Goal: Task Accomplishment & Management: Manage account settings

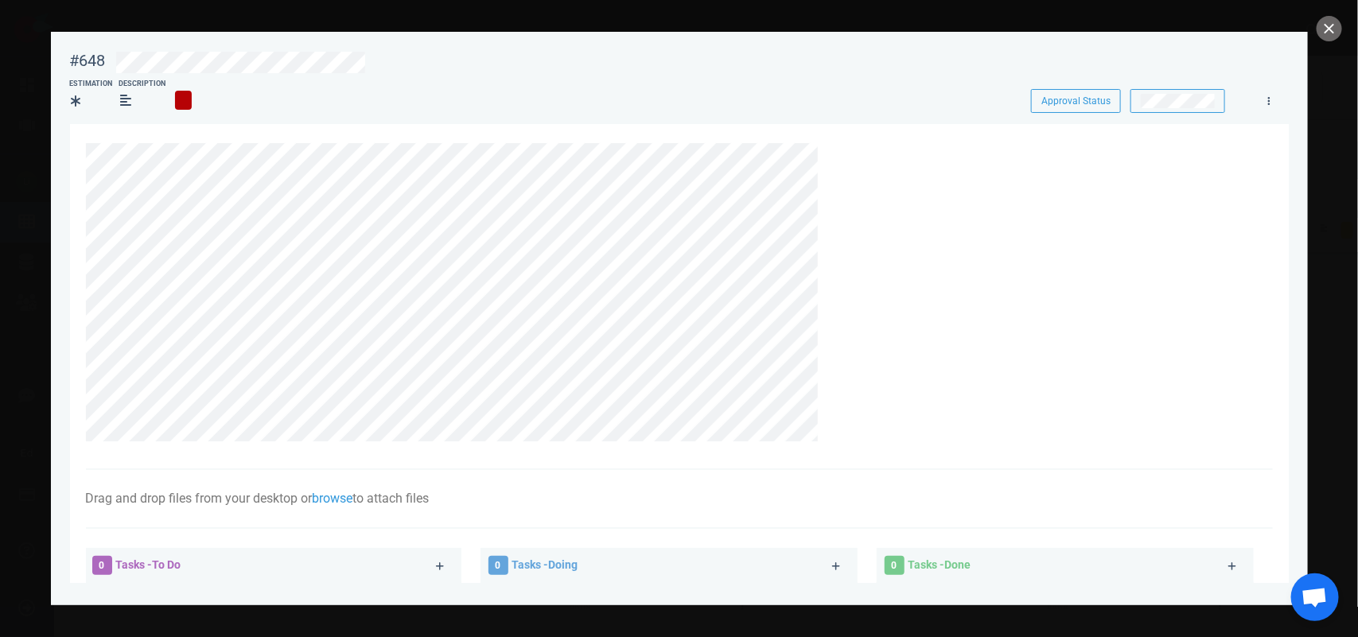
scroll to position [403, 0]
click at [1325, 32] on button "close" at bounding box center [1329, 28] width 25 height 25
click at [841, 148] on link at bounding box center [833, 153] width 25 height 20
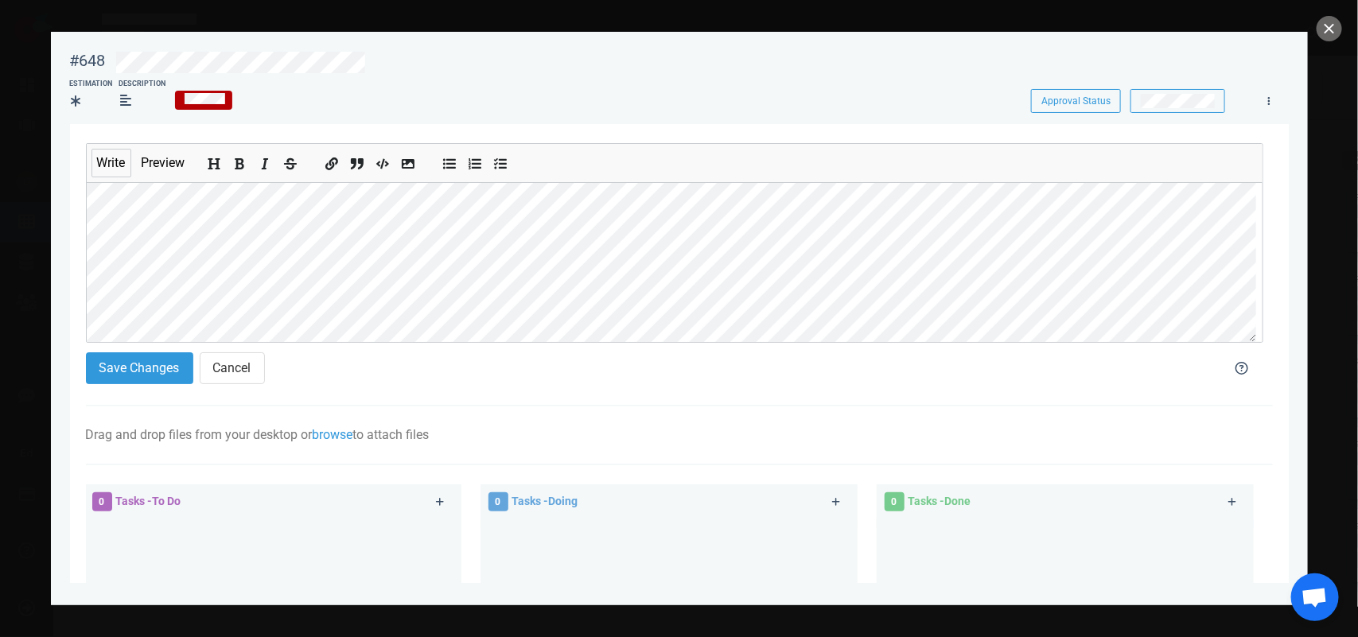
scroll to position [181, 0]
click at [113, 374] on button "Save Changes" at bounding box center [139, 368] width 107 height 32
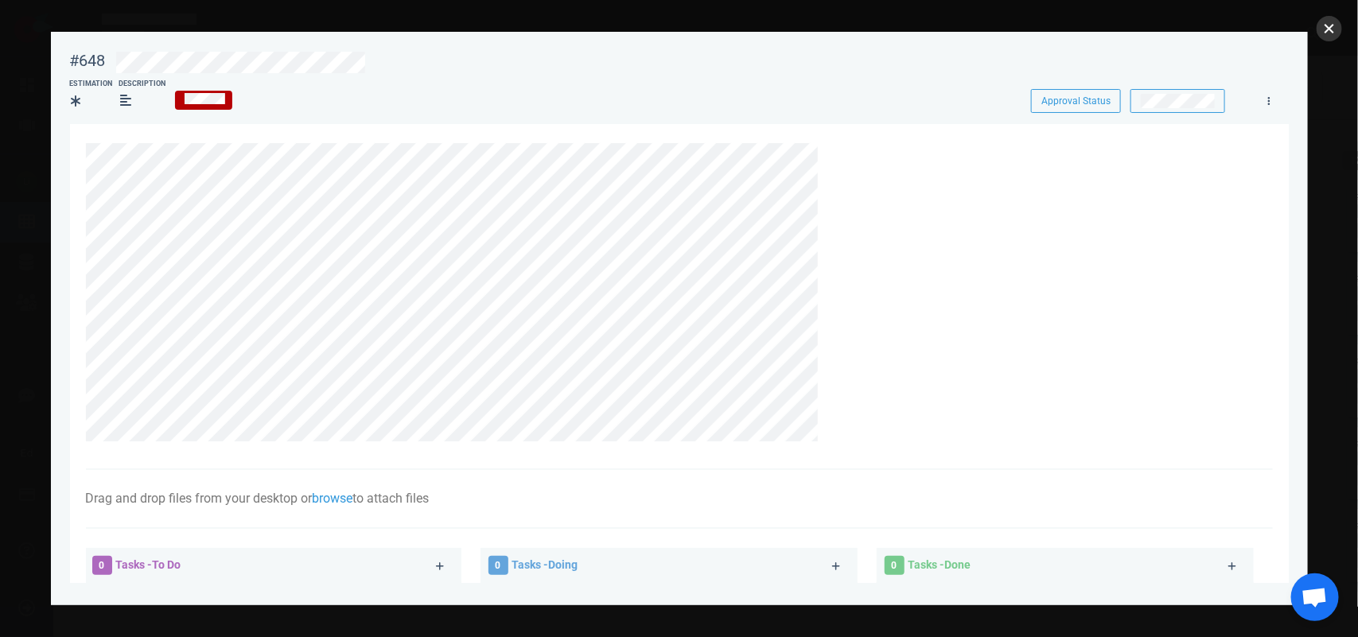
click at [1329, 25] on button "close" at bounding box center [1329, 28] width 25 height 25
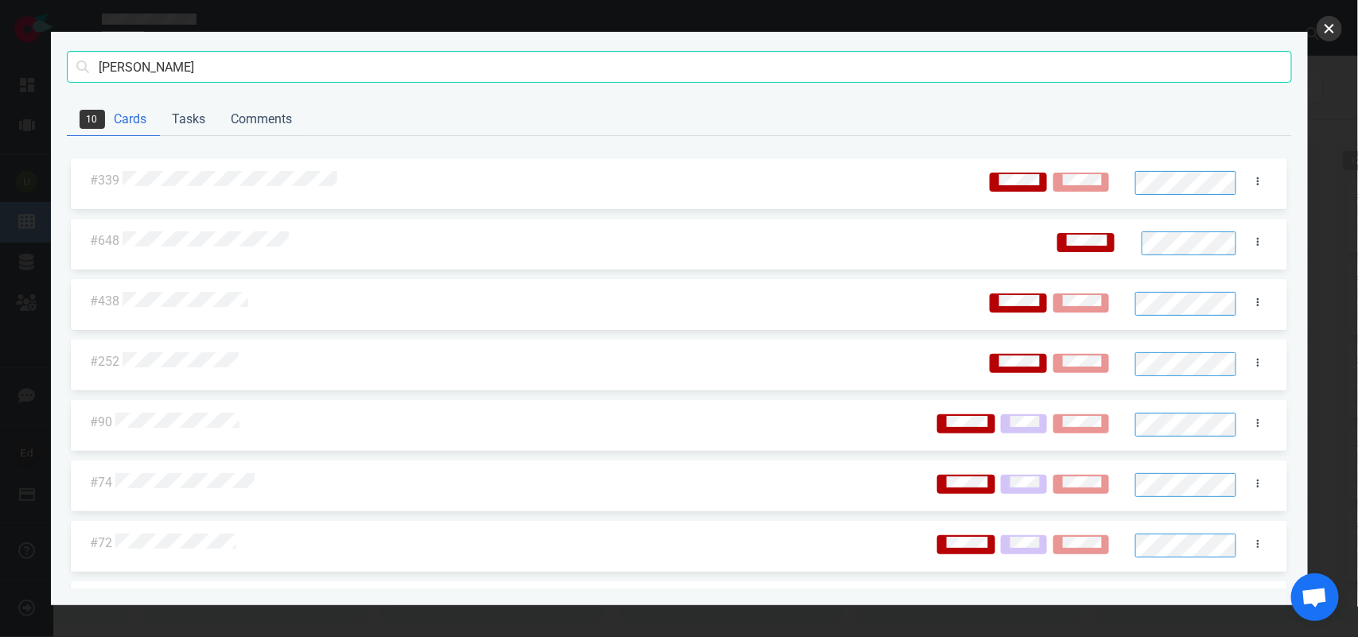
click at [1329, 28] on button "close" at bounding box center [1329, 28] width 25 height 25
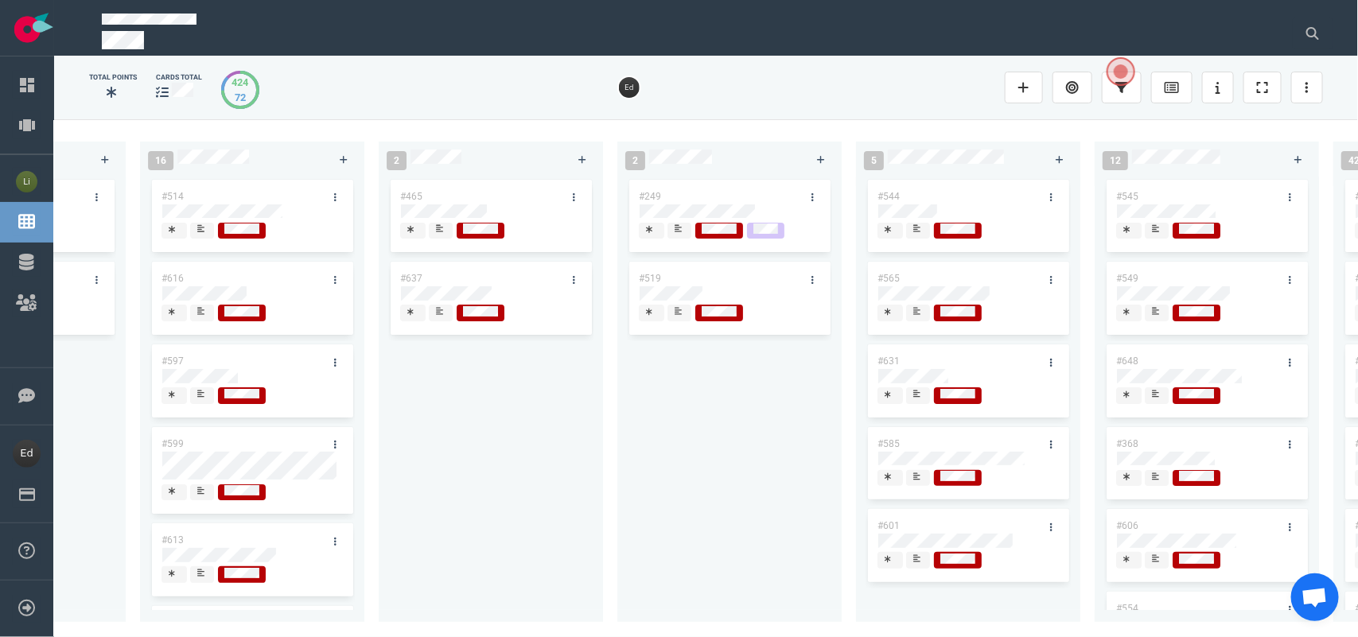
scroll to position [0, 2631]
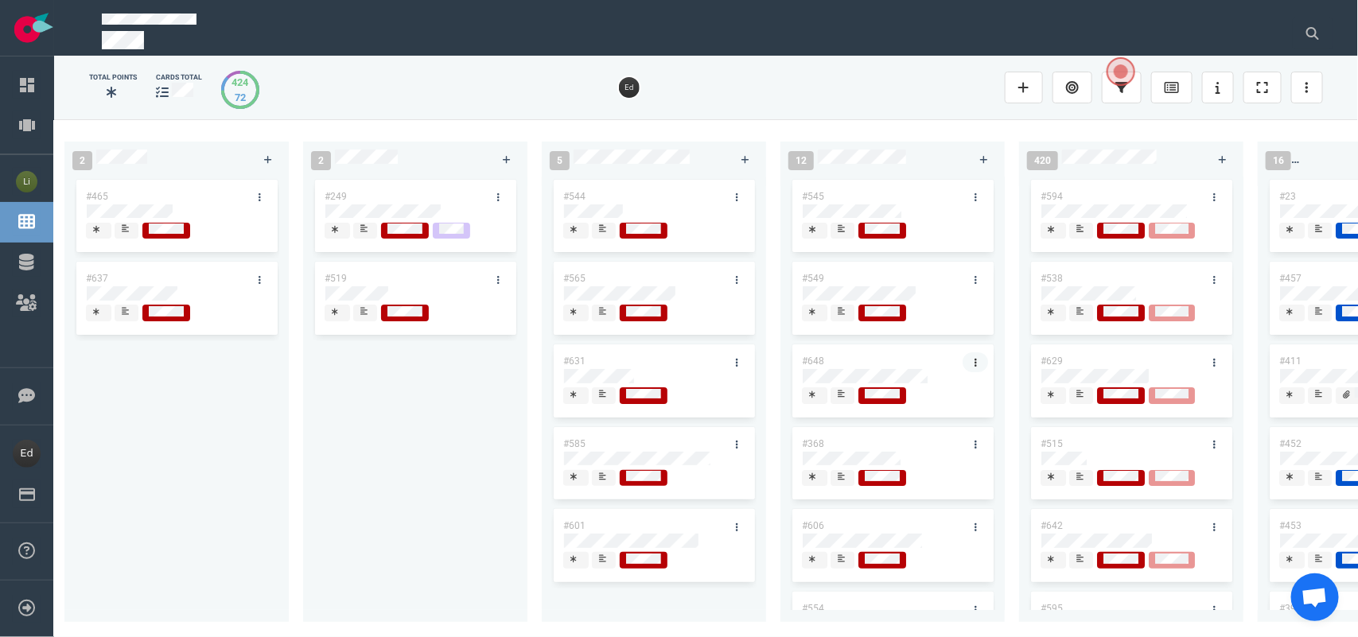
click at [967, 358] on link at bounding box center [975, 362] width 25 height 20
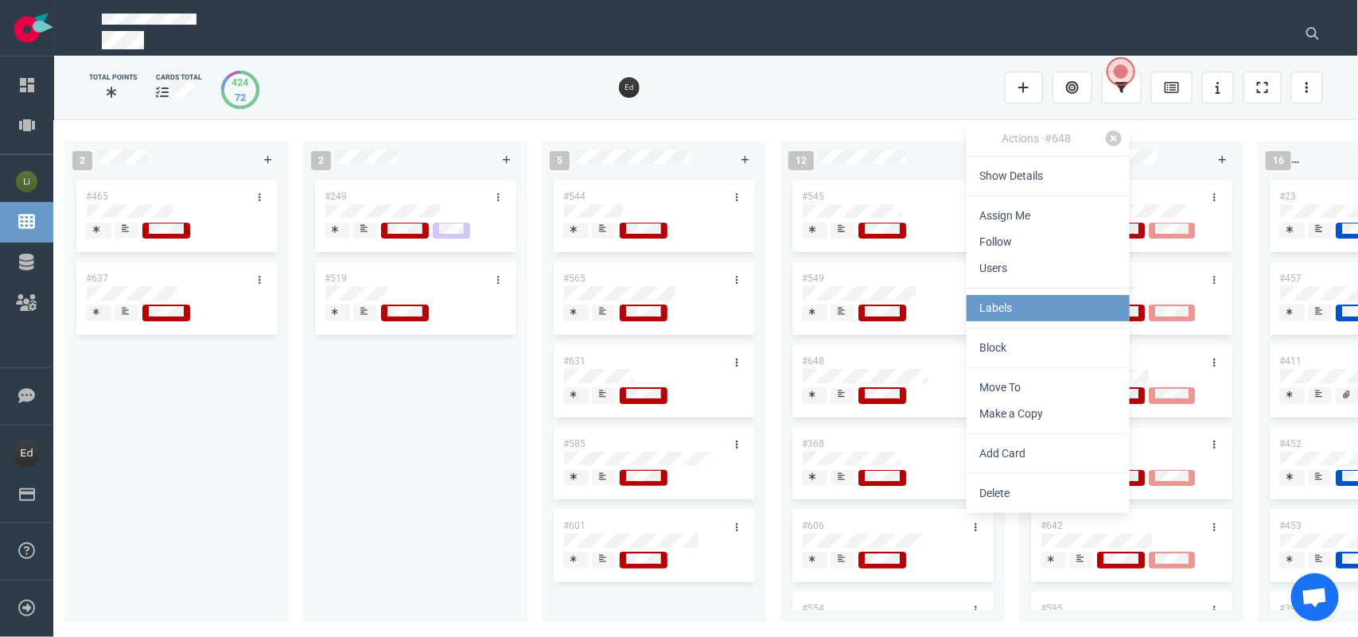
click at [1016, 305] on link "Labels" at bounding box center [1048, 308] width 163 height 26
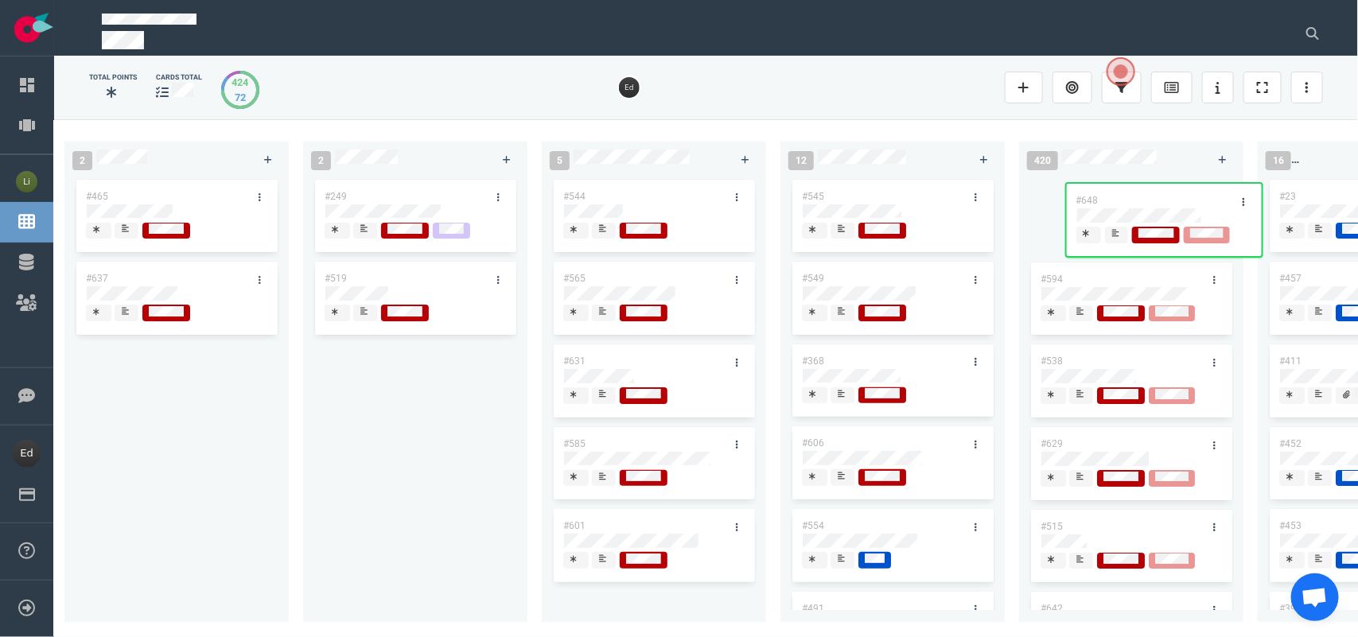
drag, startPoint x: 976, startPoint y: 371, endPoint x: 1104, endPoint y: 193, distance: 219.5
click at [1104, 193] on div "0 2 #658 #653 13 #656 #641 #639 #634 #635 #608 #611 #602 #603 3 #482 #390 #331 …" at bounding box center [706, 377] width 1304 height 517
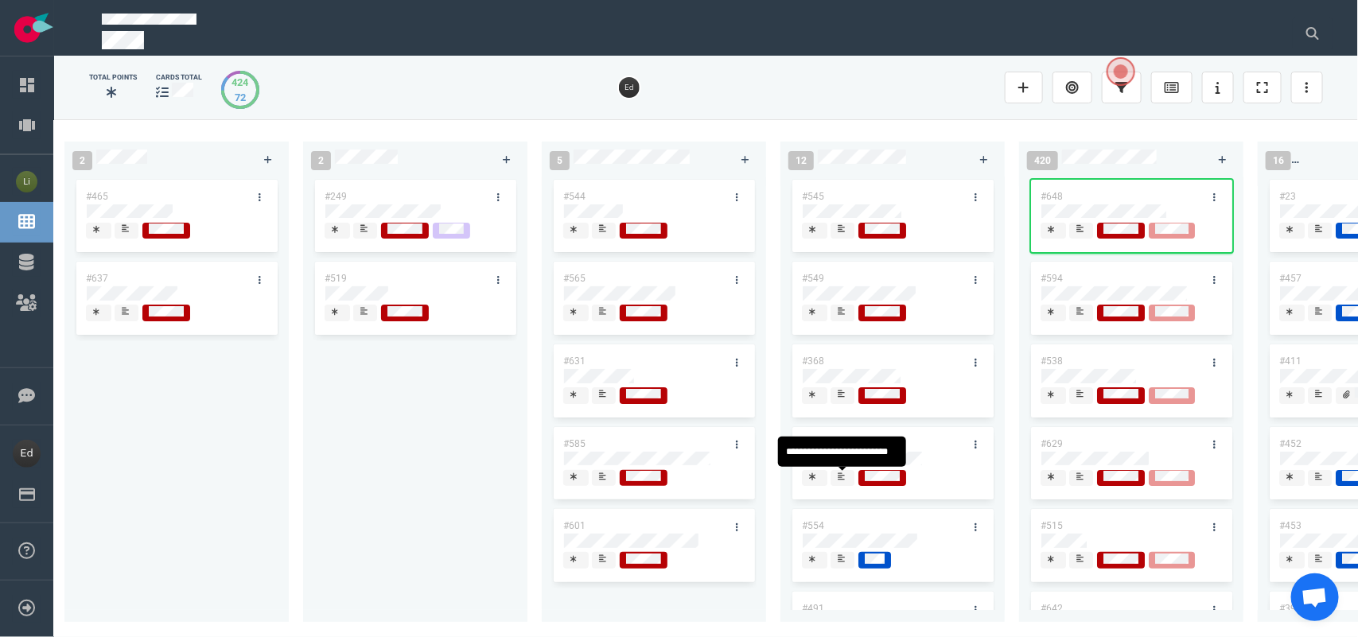
click at [843, 475] on icon at bounding box center [841, 477] width 7 height 8
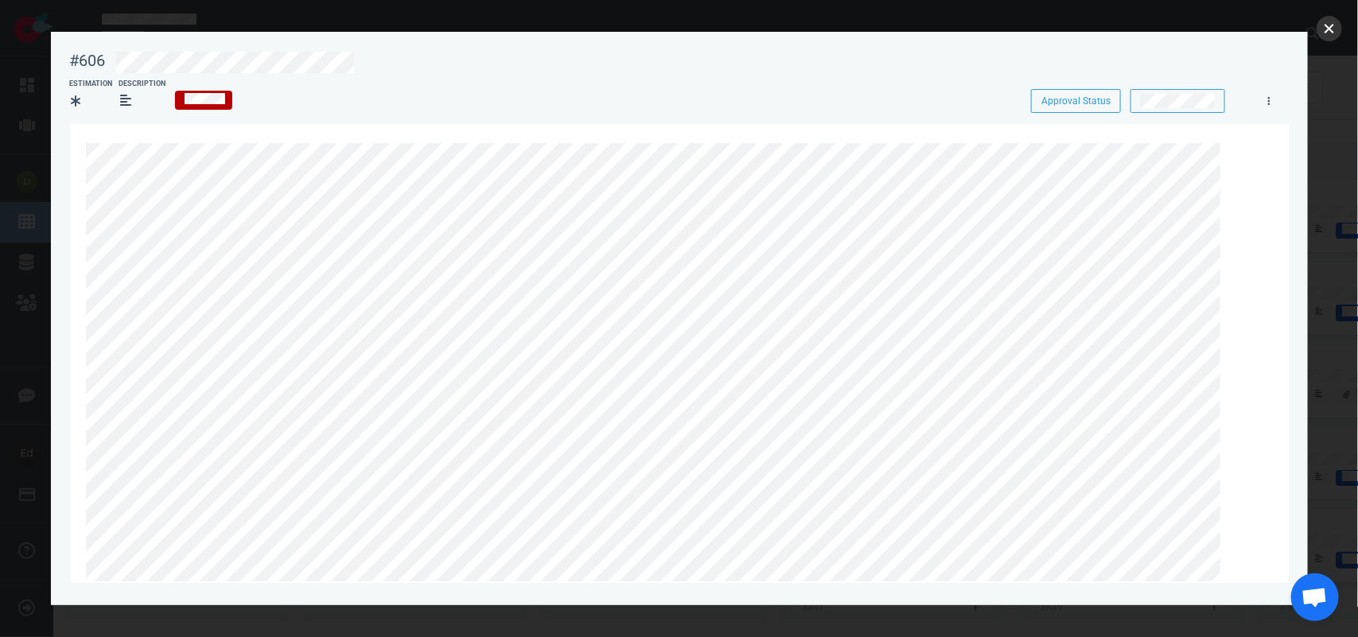
click at [1329, 25] on button "close" at bounding box center [1329, 28] width 25 height 25
